Goal: Information Seeking & Learning: Learn about a topic

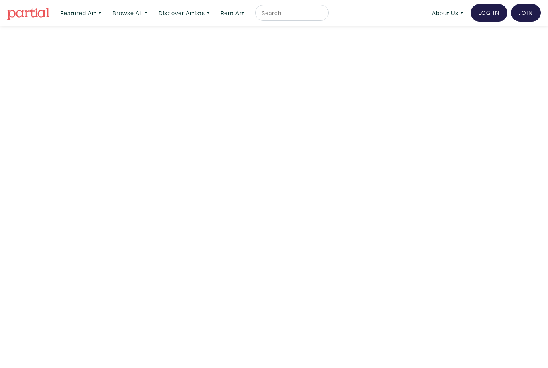
click at [314, 8] on input "text" at bounding box center [291, 13] width 60 height 10
paste input "[PERSON_NAME]"
type input "[PERSON_NAME]"
click at [323, 15] on button "submit" at bounding box center [323, 15] width 0 height 0
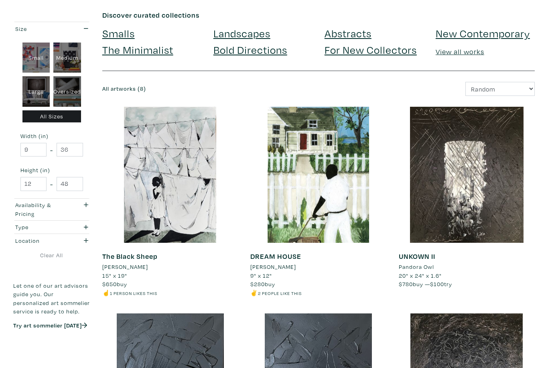
scroll to position [37, 0]
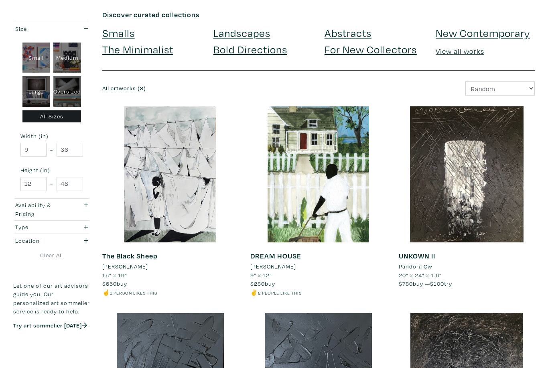
click at [116, 262] on li "[PERSON_NAME]" at bounding box center [125, 266] width 46 height 9
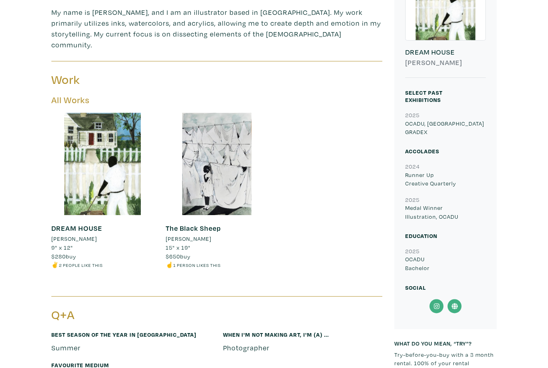
scroll to position [247, 0]
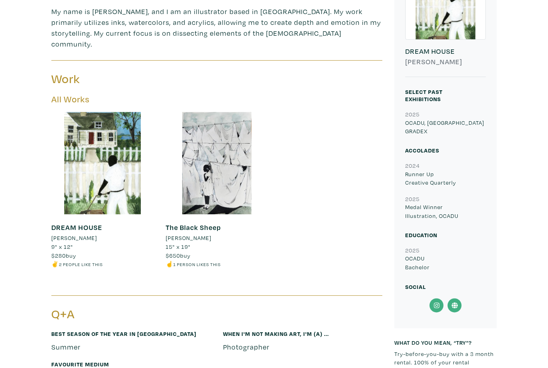
click at [90, 158] on div at bounding box center [102, 163] width 102 height 102
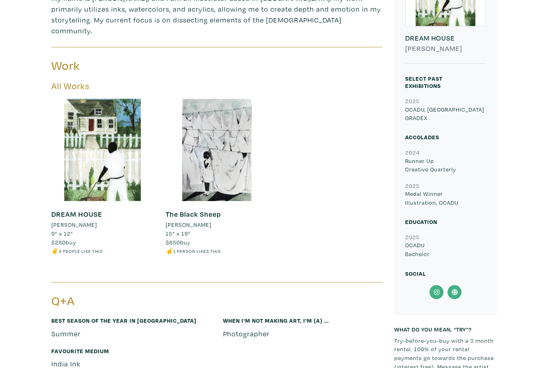
click at [235, 150] on div at bounding box center [217, 150] width 102 height 102
click at [84, 155] on div at bounding box center [102, 150] width 102 height 102
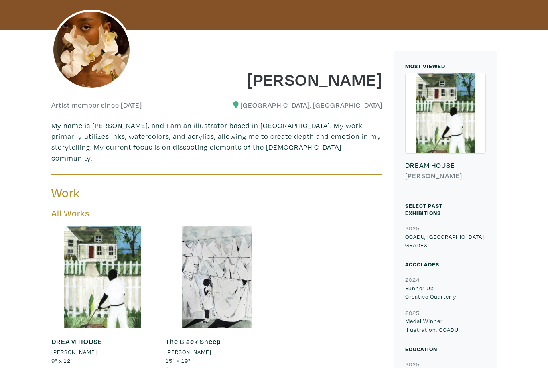
scroll to position [134, 0]
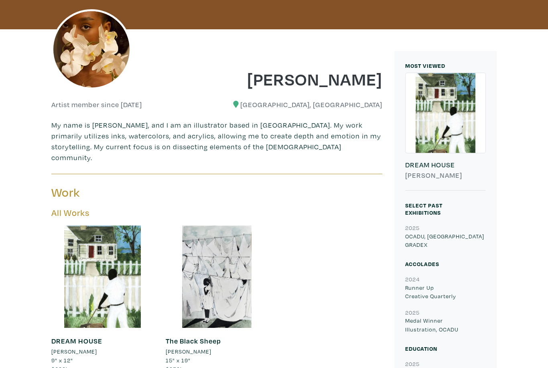
click at [464, 110] on div at bounding box center [446, 113] width 80 height 80
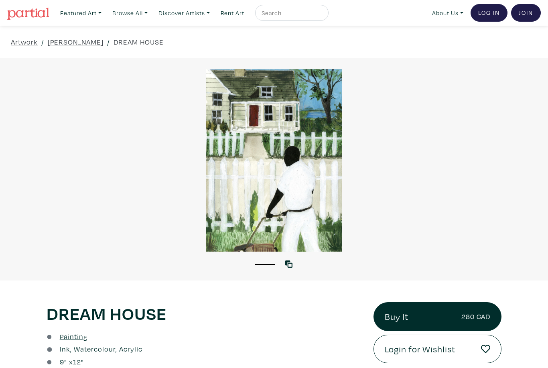
click at [527, 215] on div at bounding box center [274, 160] width 548 height 183
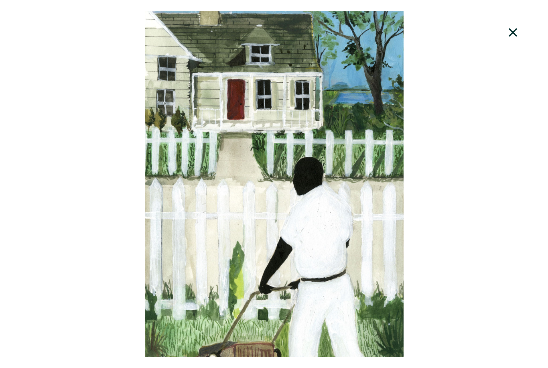
click at [513, 27] on icon at bounding box center [512, 33] width 27 height 22
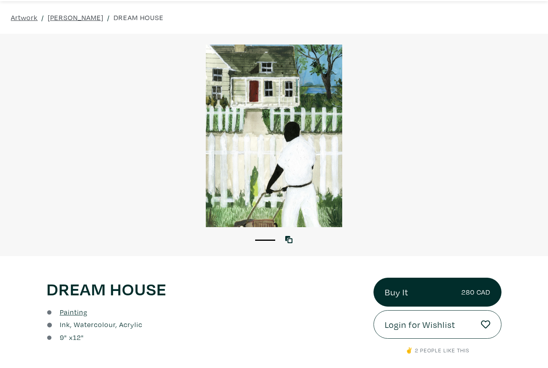
scroll to position [25, 0]
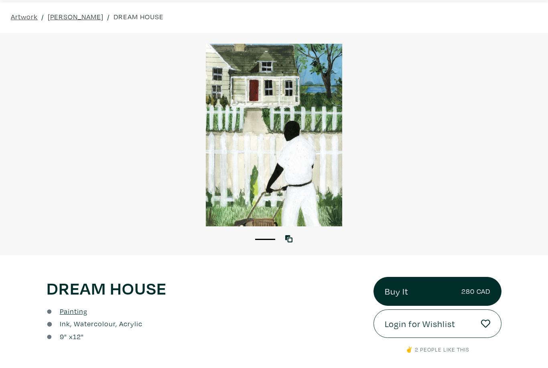
click at [522, 162] on div at bounding box center [274, 135] width 548 height 183
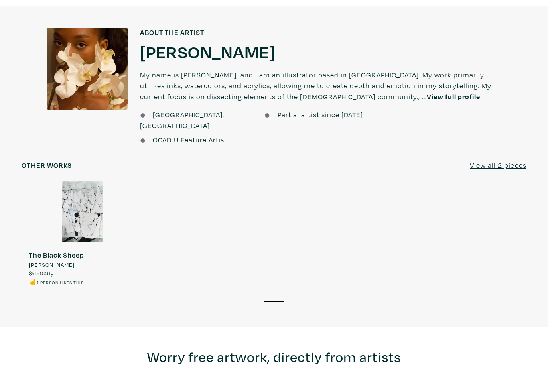
scroll to position [545, 0]
click at [70, 202] on div at bounding box center [83, 211] width 122 height 61
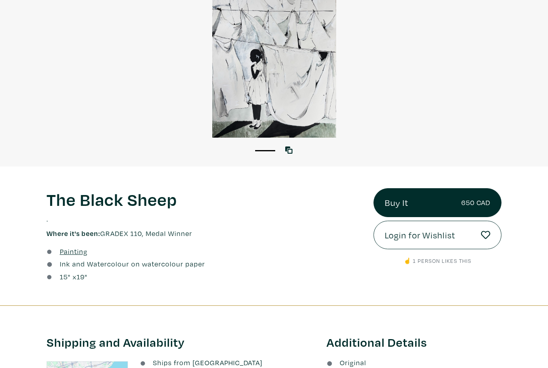
scroll to position [110, 0]
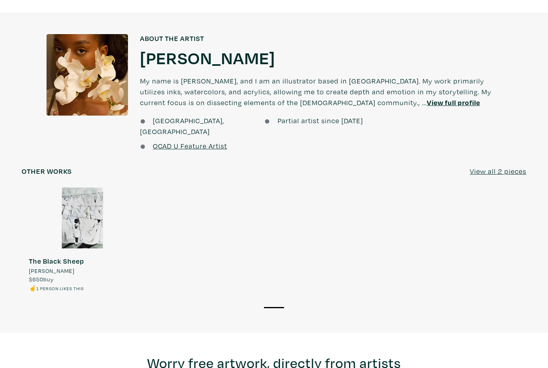
scroll to position [558, 0]
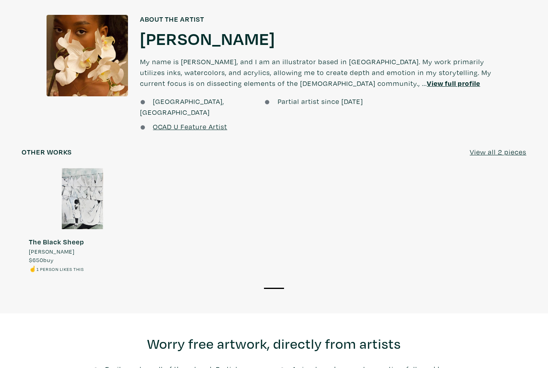
click at [512, 75] on div "About the artist About the artist Shamika Pierre Shamika Pierre My name is Sham…" at bounding box center [274, 75] width 560 height 121
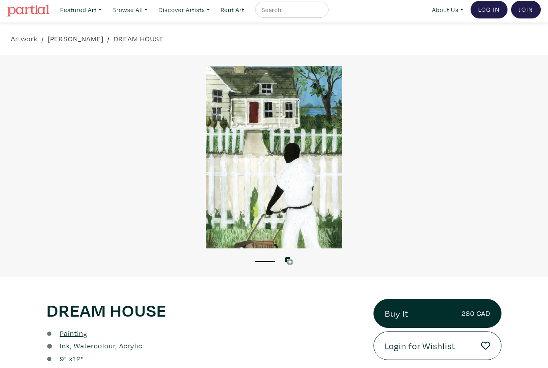
scroll to position [0, 0]
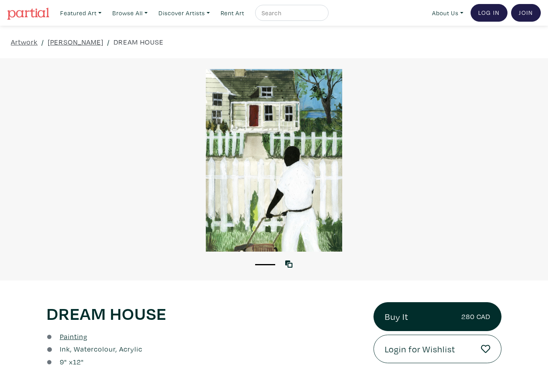
click at [79, 43] on link "Shamika Pierre" at bounding box center [76, 42] width 56 height 11
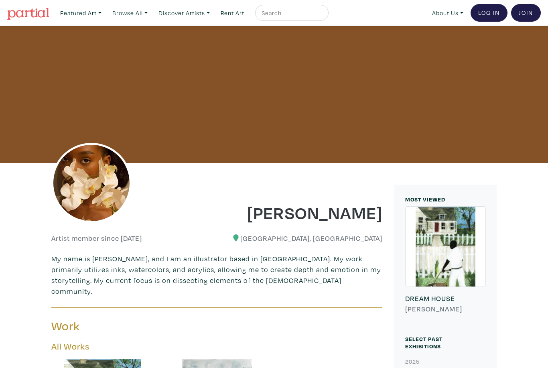
click at [308, 15] on input "text" at bounding box center [291, 13] width 60 height 10
type input "Tania"
click at [323, 15] on button "submit" at bounding box center [323, 15] width 0 height 0
click at [303, 18] on input "Tania" at bounding box center [291, 13] width 60 height 10
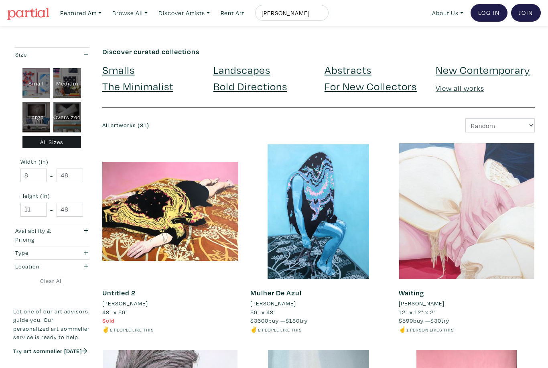
click at [114, 301] on li "[PERSON_NAME]" at bounding box center [125, 303] width 46 height 9
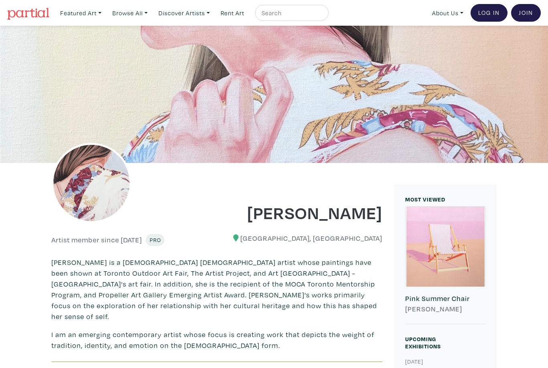
click at [303, 9] on input "text" at bounding box center [291, 13] width 60 height 10
type input "[PERSON_NAME]"
click at [323, 15] on button "submit" at bounding box center [323, 15] width 0 height 0
